Goal: Find specific page/section: Locate a particular part of the current website

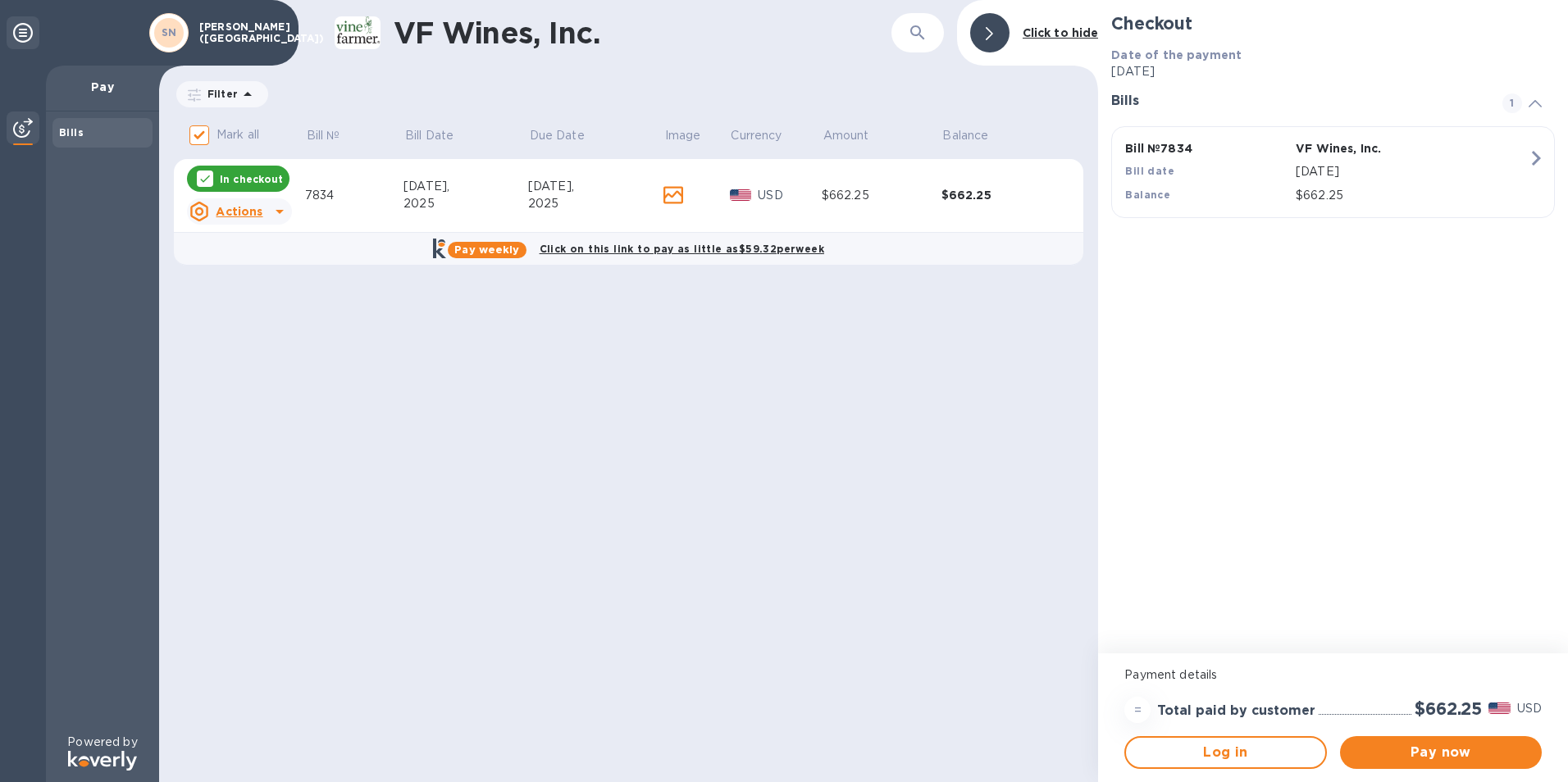
click at [676, 197] on icon at bounding box center [673, 196] width 20 height 18
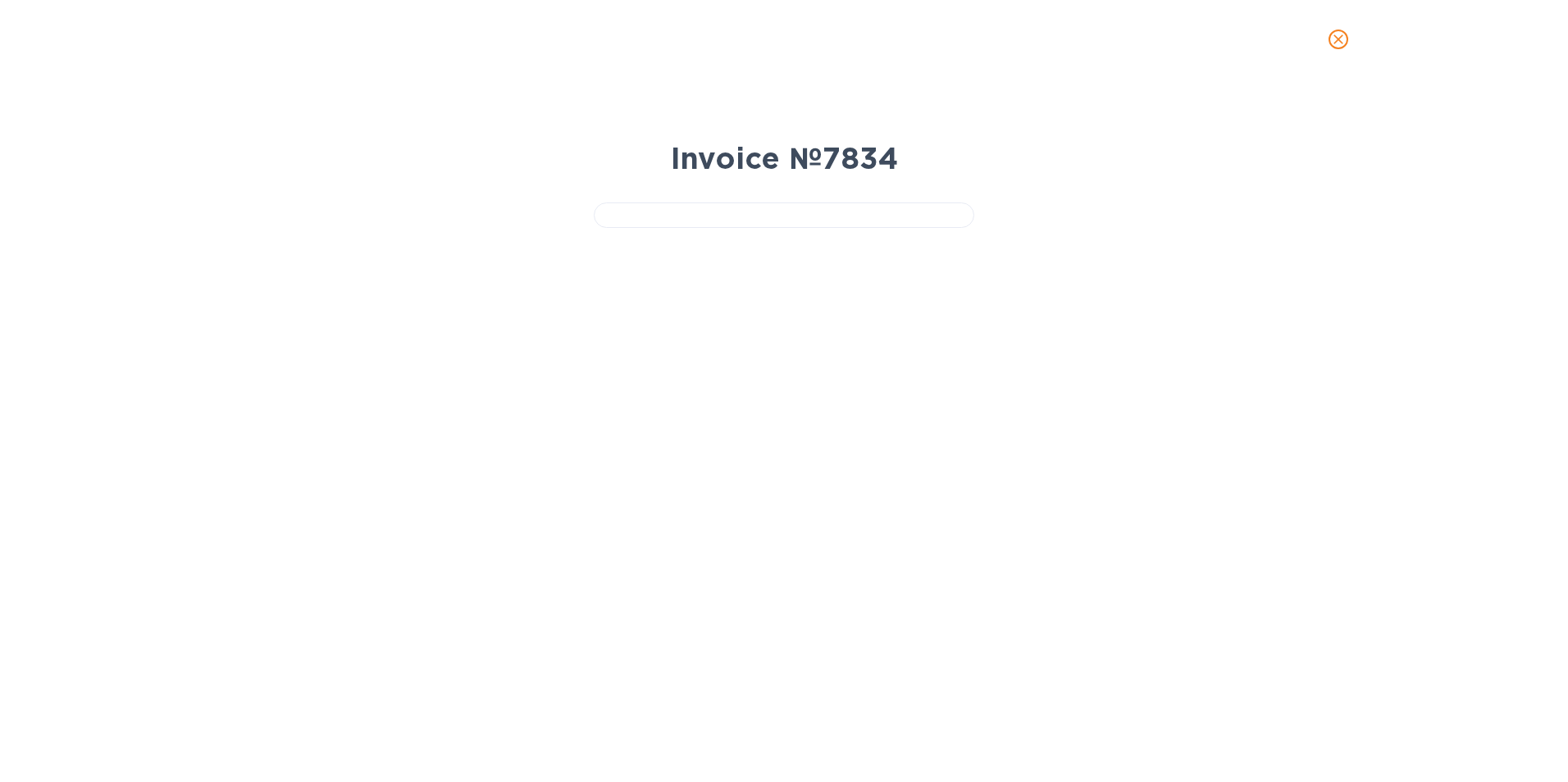
drag, startPoint x: 779, startPoint y: 256, endPoint x: 632, endPoint y: 191, distance: 160.7
click at [632, 191] on div at bounding box center [784, 208] width 394 height 52
drag, startPoint x: 777, startPoint y: 252, endPoint x: 690, endPoint y: 337, distance: 121.6
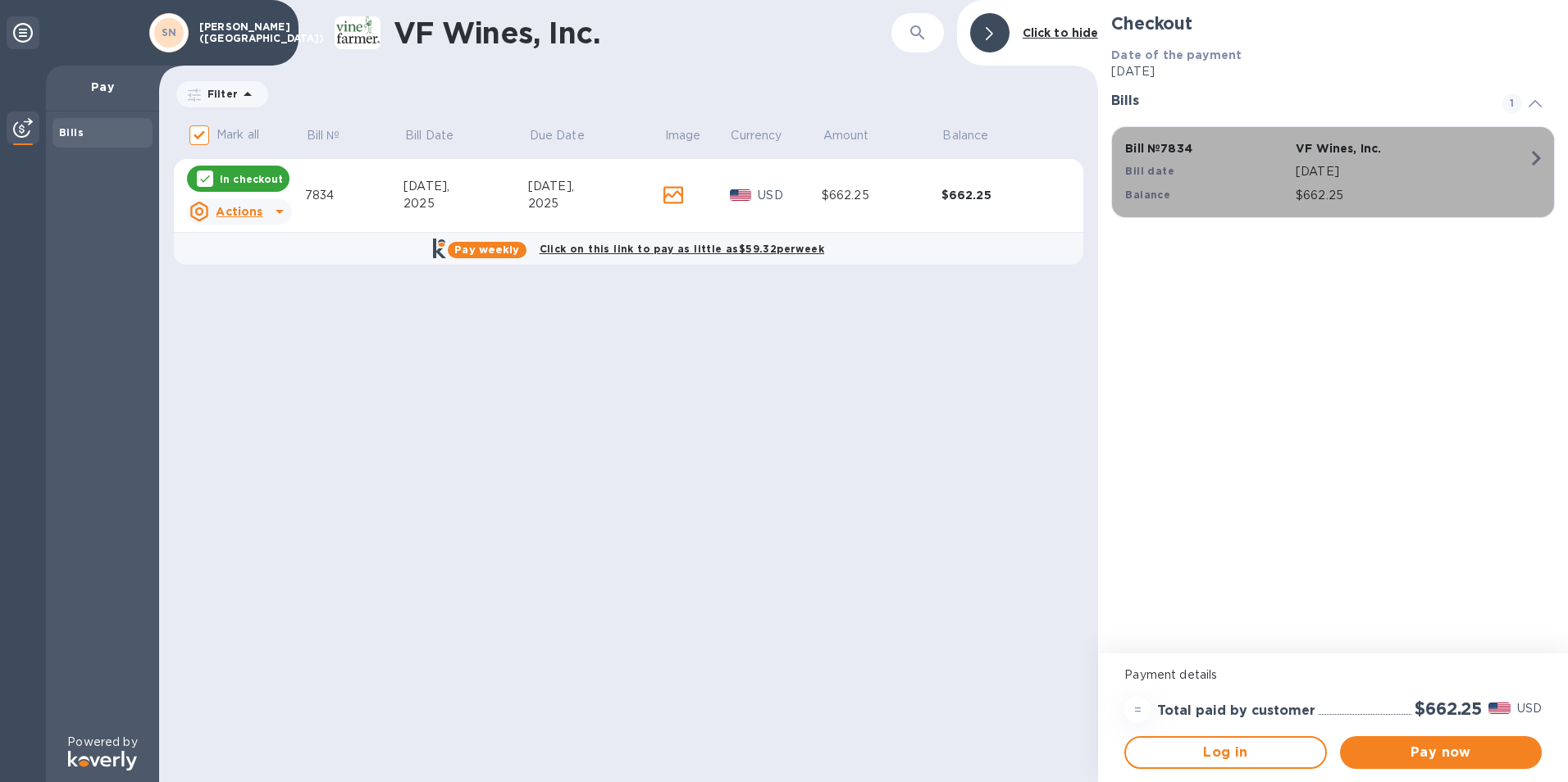
click at [1218, 175] on div "Bill date" at bounding box center [1207, 172] width 171 height 24
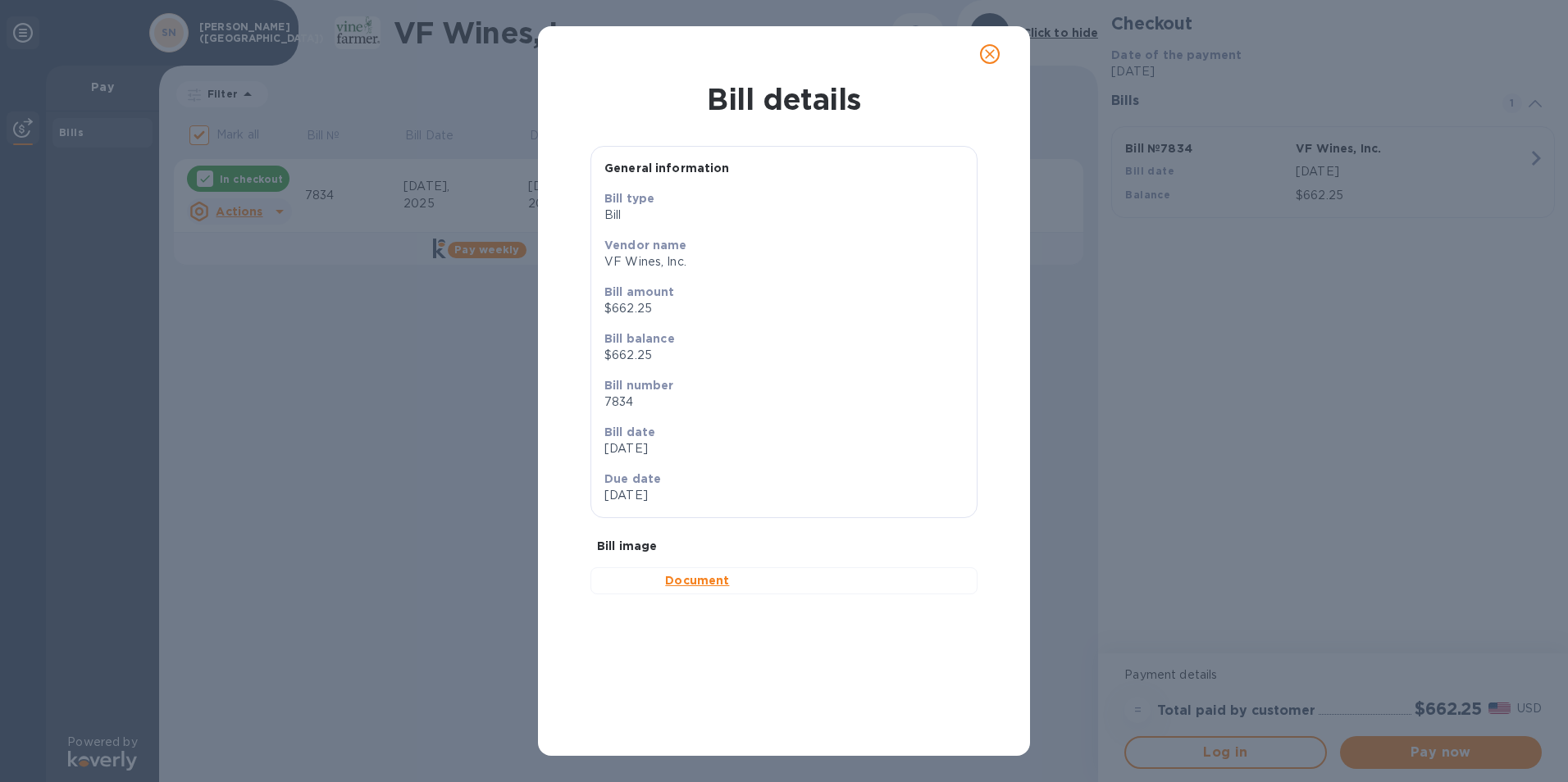
click at [683, 587] on b "Document" at bounding box center [697, 580] width 64 height 13
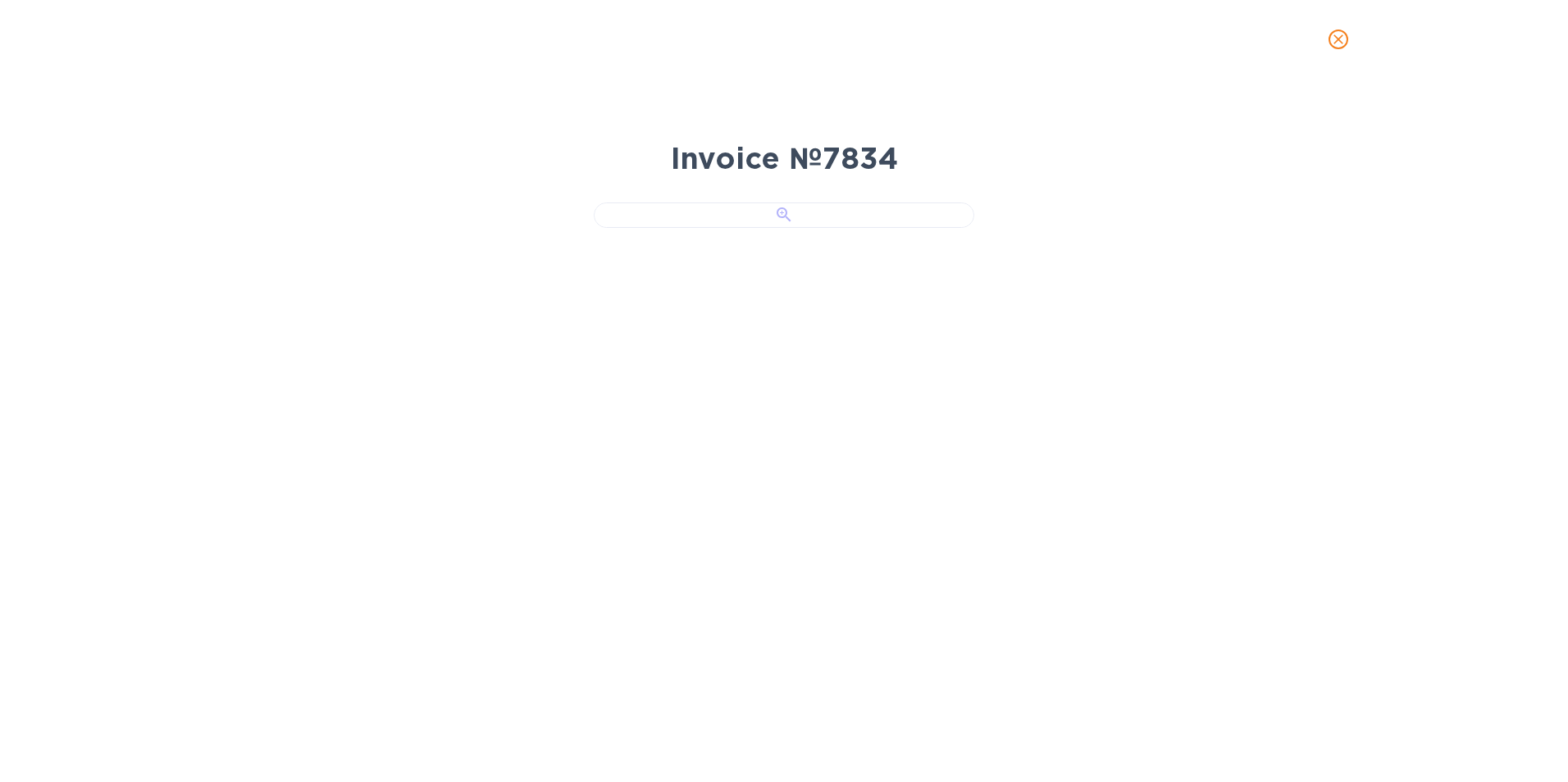
click at [658, 228] on div at bounding box center [784, 216] width 380 height 25
